Goal: Find specific page/section: Find specific page/section

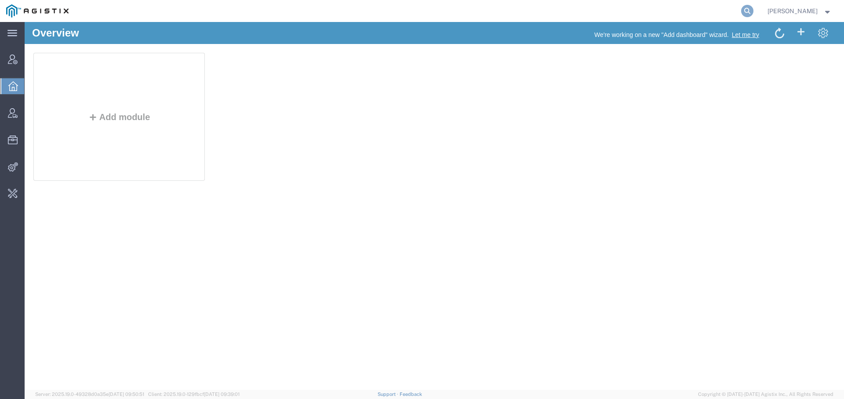
click at [742, 11] on icon at bounding box center [748, 11] width 12 height 12
type input "ups"
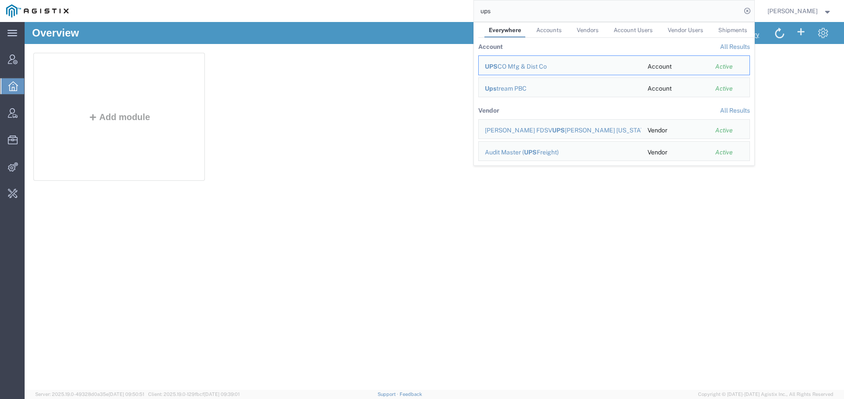
click at [585, 24] on link "Vendors" at bounding box center [588, 29] width 31 height 15
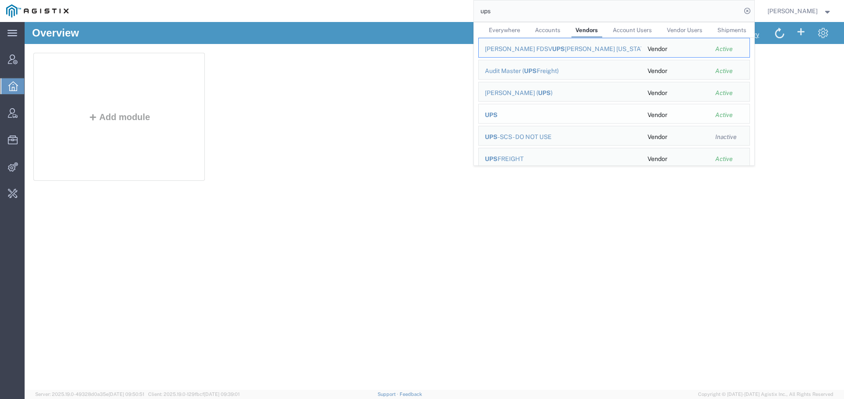
click at [487, 111] on span "UPS" at bounding box center [491, 114] width 13 height 7
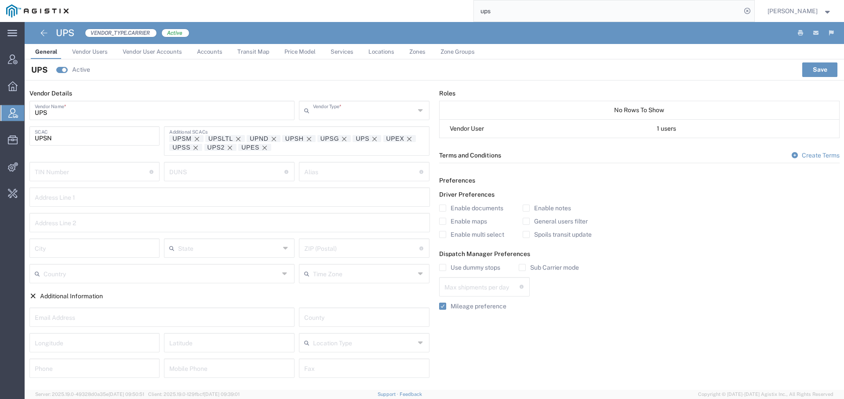
type input "Carrier"
click at [347, 53] on span "Services" at bounding box center [342, 51] width 23 height 7
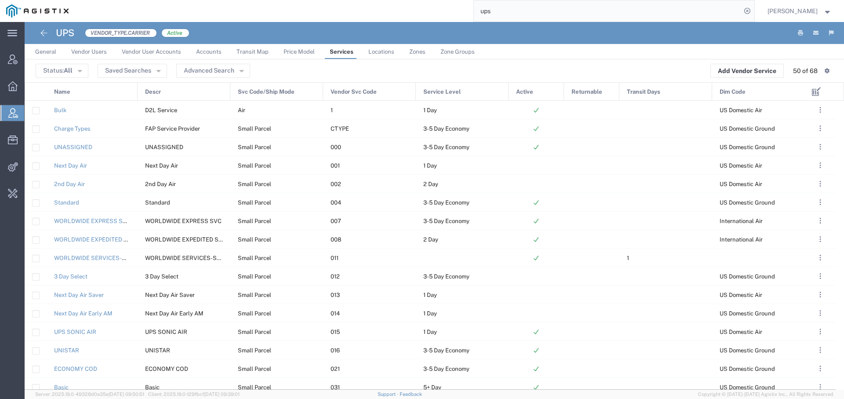
click at [374, 91] on span "Vendor Svc Code" at bounding box center [354, 92] width 46 height 18
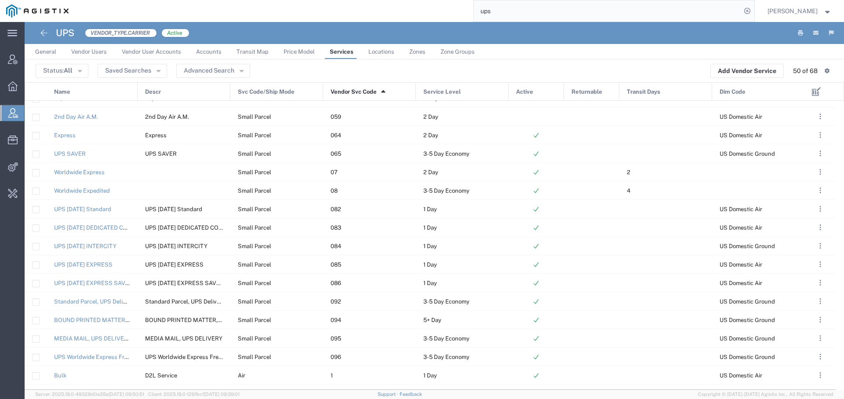
scroll to position [371, 0]
